Goal: Information Seeking & Learning: Learn about a topic

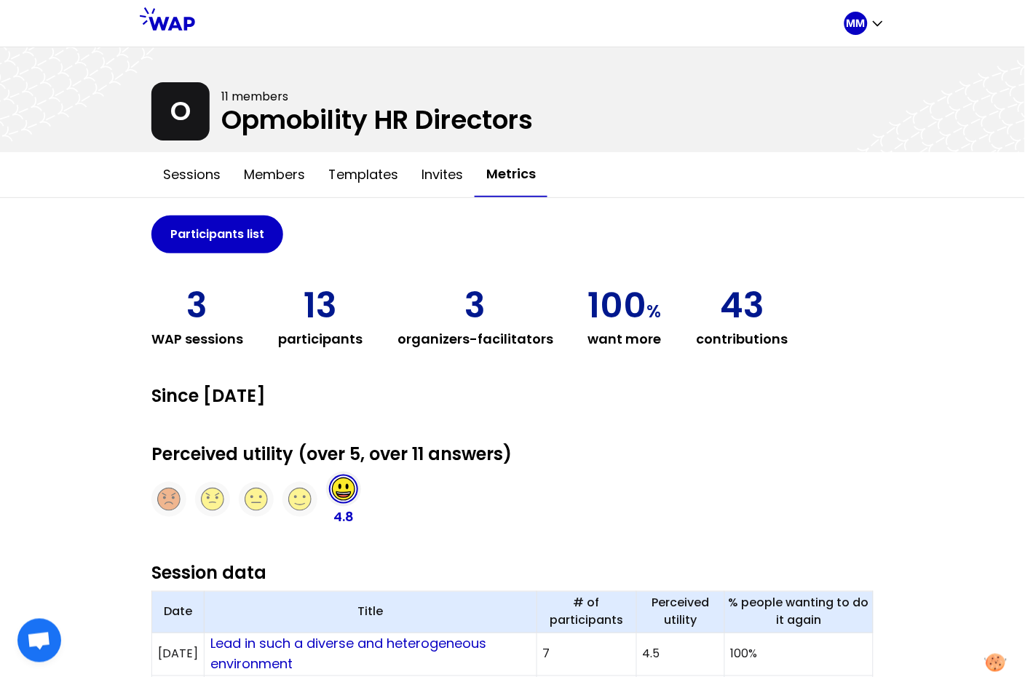
scroll to position [9, 0]
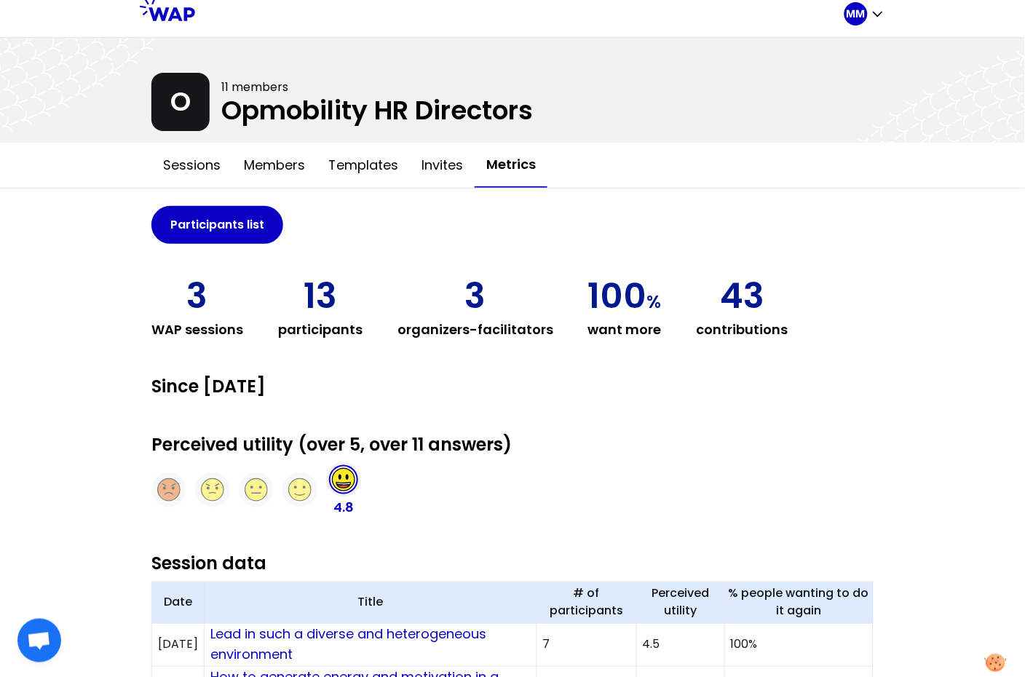
click at [389, 507] on div "Perceived utility (over 5, over 11 answers) 4.8" at bounding box center [512, 475] width 722 height 84
drag, startPoint x: 584, startPoint y: 280, endPoint x: 654, endPoint y: 319, distance: 79.8
click at [654, 319] on div "3 WAP sessions 13 participants 3 organizers-facilitators 100 % want more 43 con…" at bounding box center [512, 309] width 722 height 61
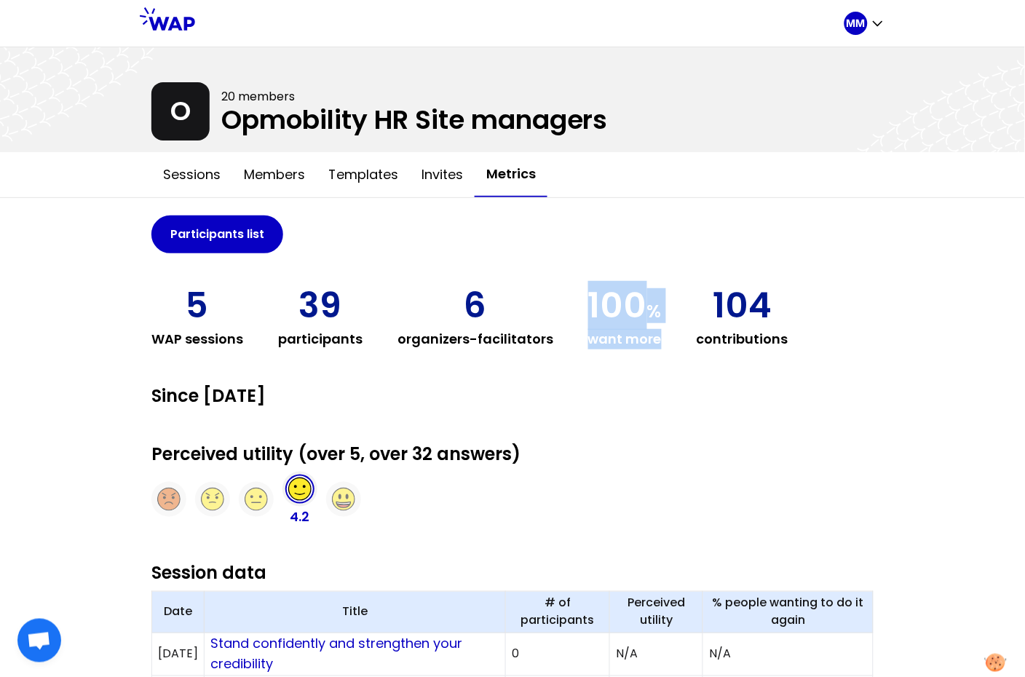
drag, startPoint x: 574, startPoint y: 296, endPoint x: 662, endPoint y: 332, distance: 95.3
click at [662, 332] on div "5 WAP sessions 39 participants 6 organizers-facilitators 100 % want more 104 co…" at bounding box center [512, 318] width 722 height 61
